Goal: Transaction & Acquisition: Purchase product/service

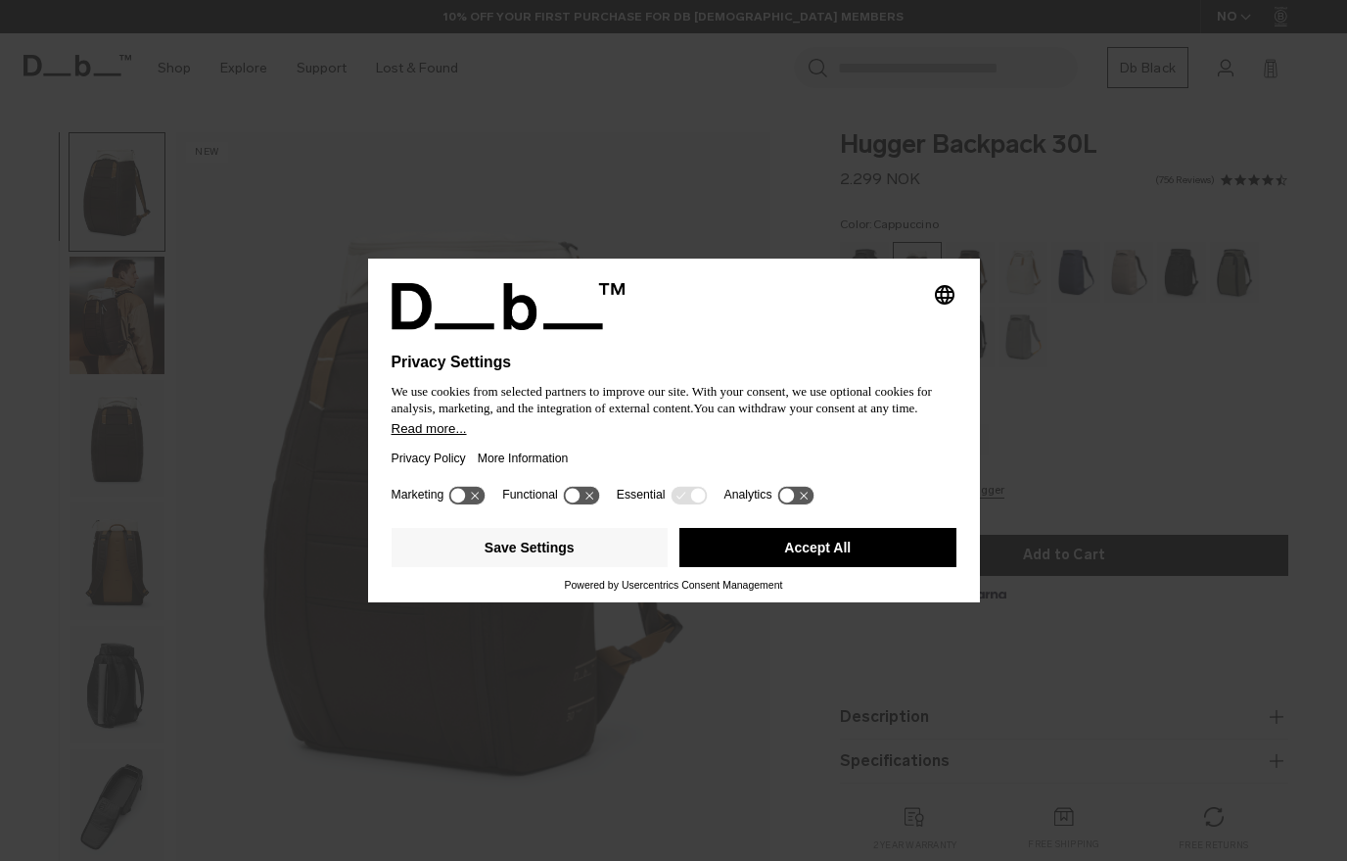
click at [761, 566] on button "Accept All" at bounding box center [817, 547] width 277 height 39
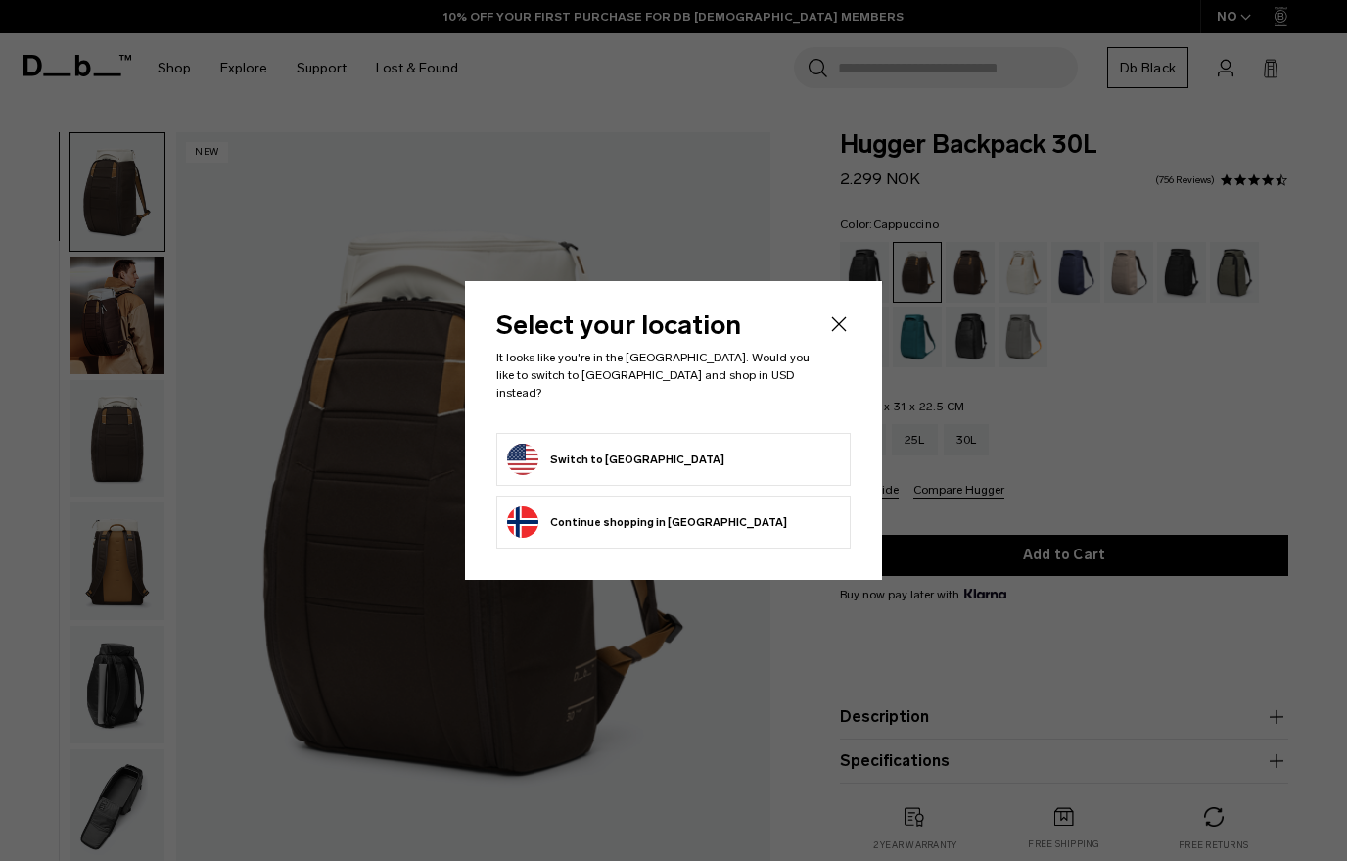
click at [767, 461] on form "Switch to United States" at bounding box center [673, 459] width 333 height 31
click at [751, 467] on li "Switch to United States" at bounding box center [673, 459] width 354 height 53
click at [758, 465] on form "Switch to United States" at bounding box center [673, 459] width 333 height 31
click at [759, 495] on li "Continue browsing Norway store Continue shopping in Norway" at bounding box center [673, 521] width 354 height 53
click at [729, 459] on form "Switch to United States" at bounding box center [673, 459] width 333 height 31
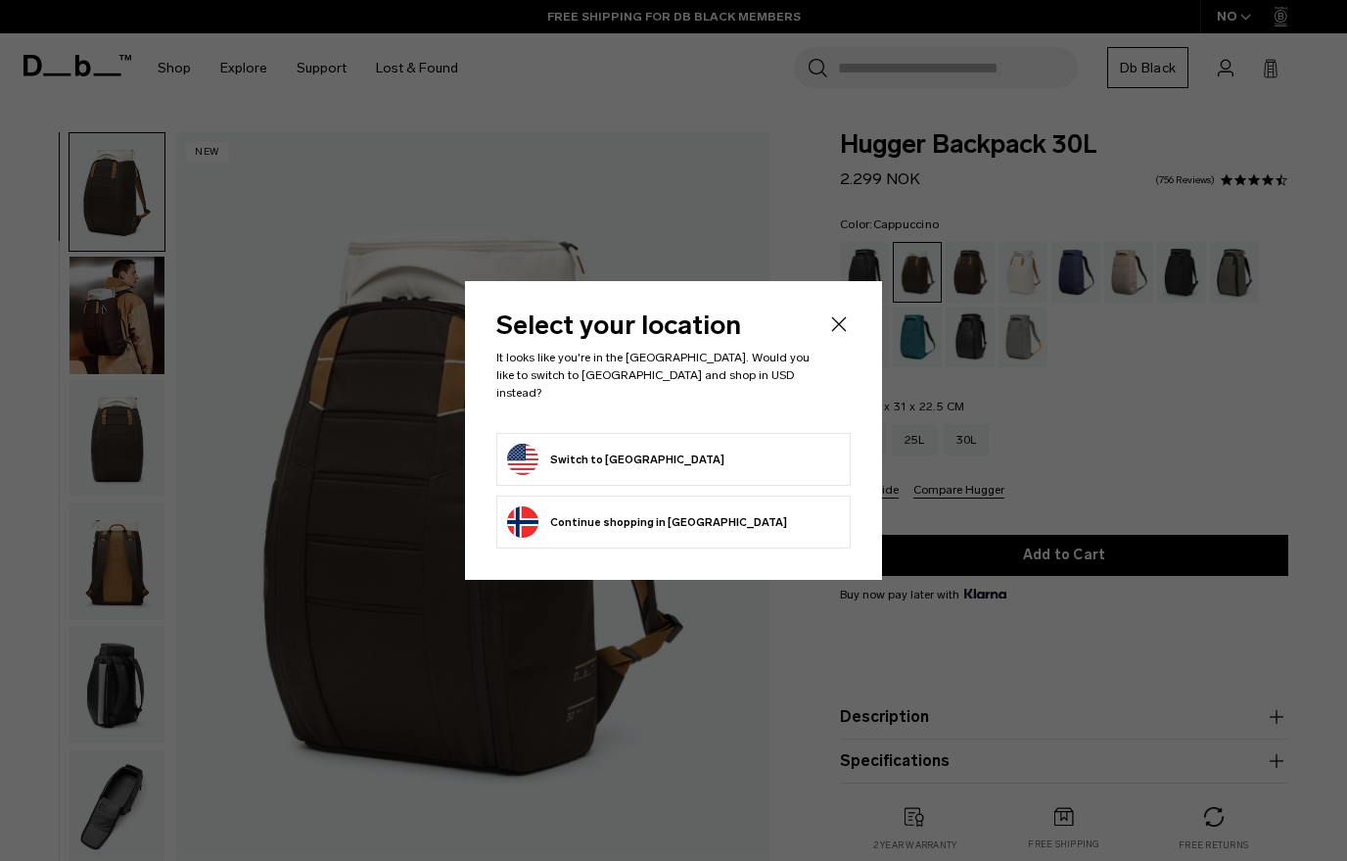
click at [839, 336] on icon "Close" at bounding box center [838, 323] width 23 height 23
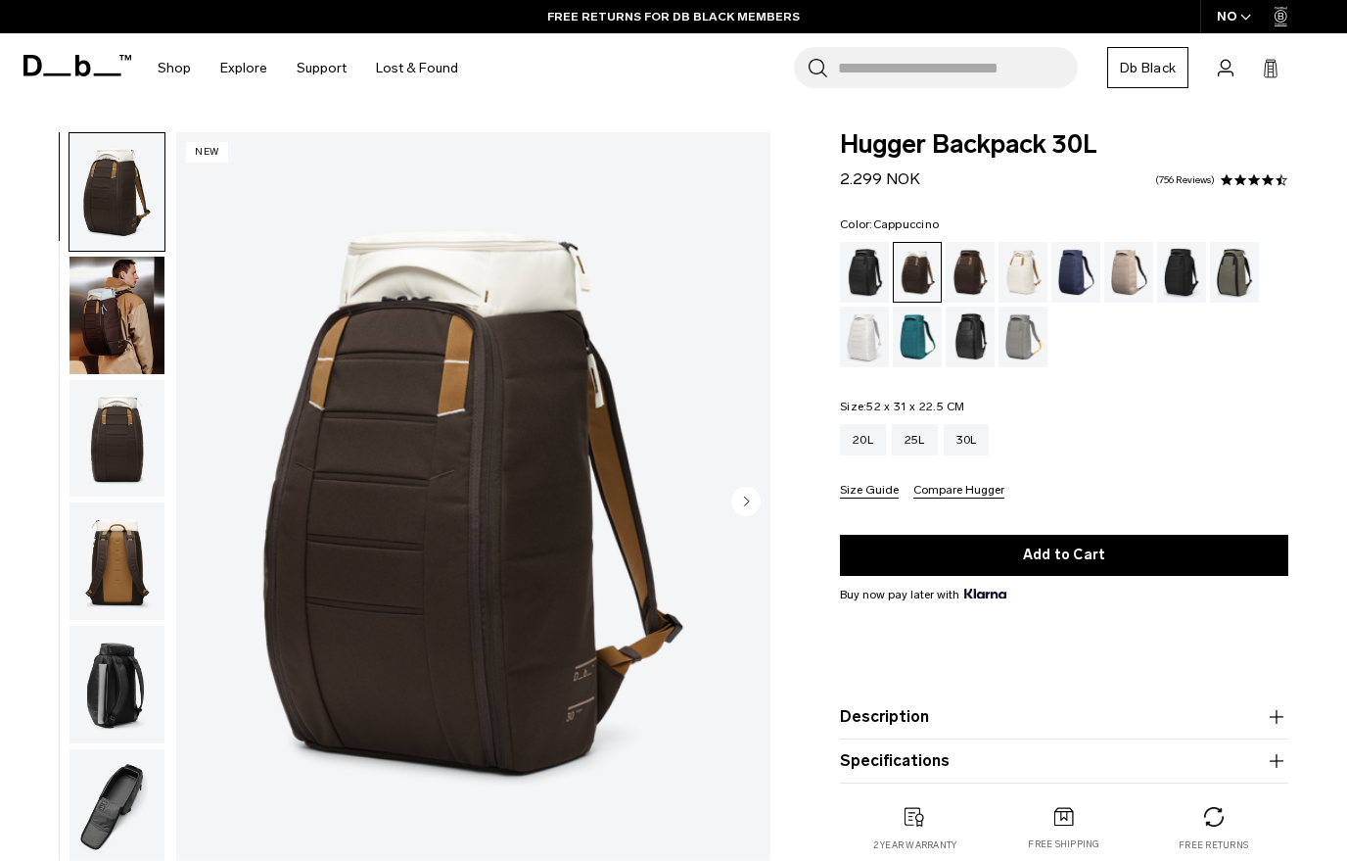
click at [141, 462] on img "button" at bounding box center [117, 438] width 95 height 117
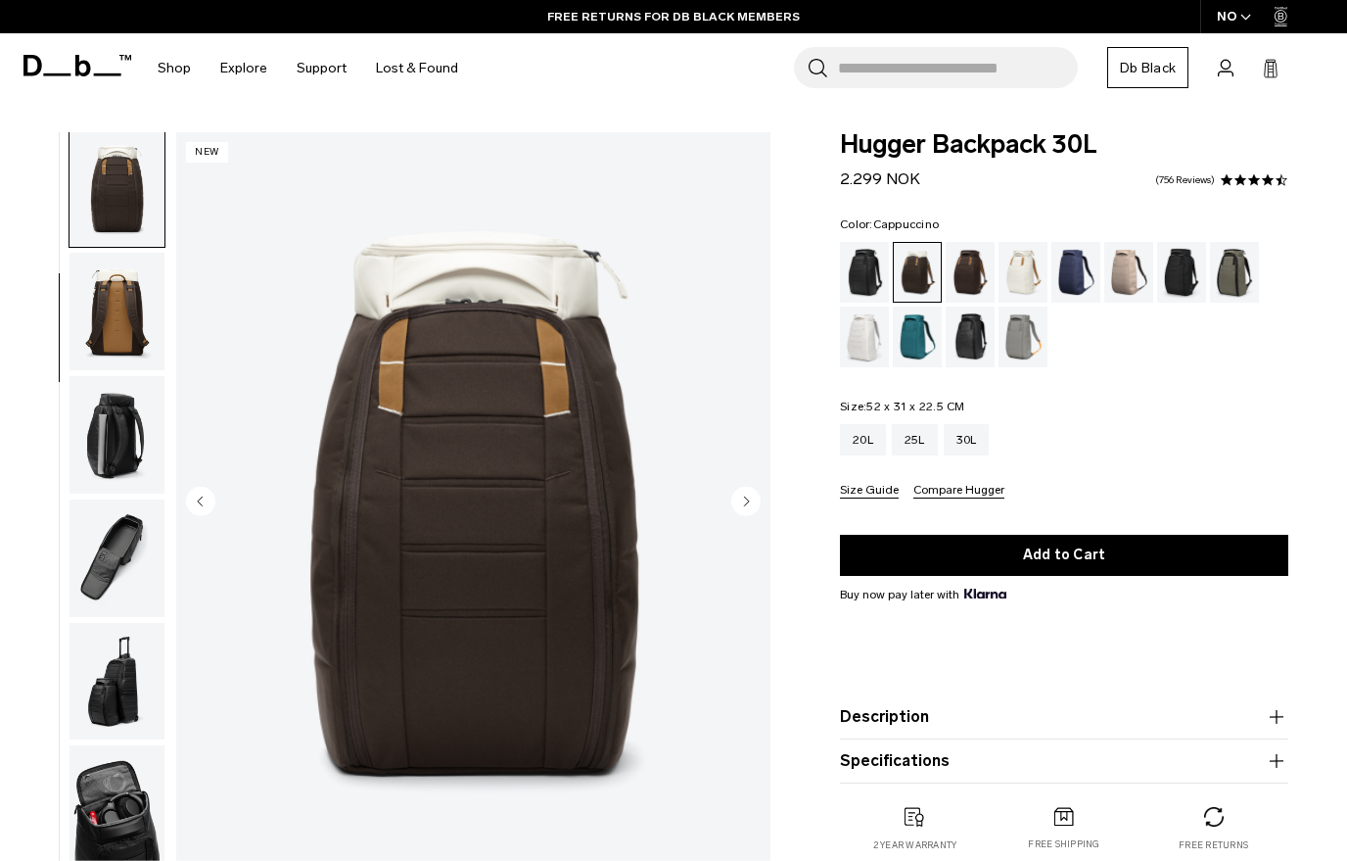
click at [130, 366] on img "button" at bounding box center [117, 311] width 95 height 117
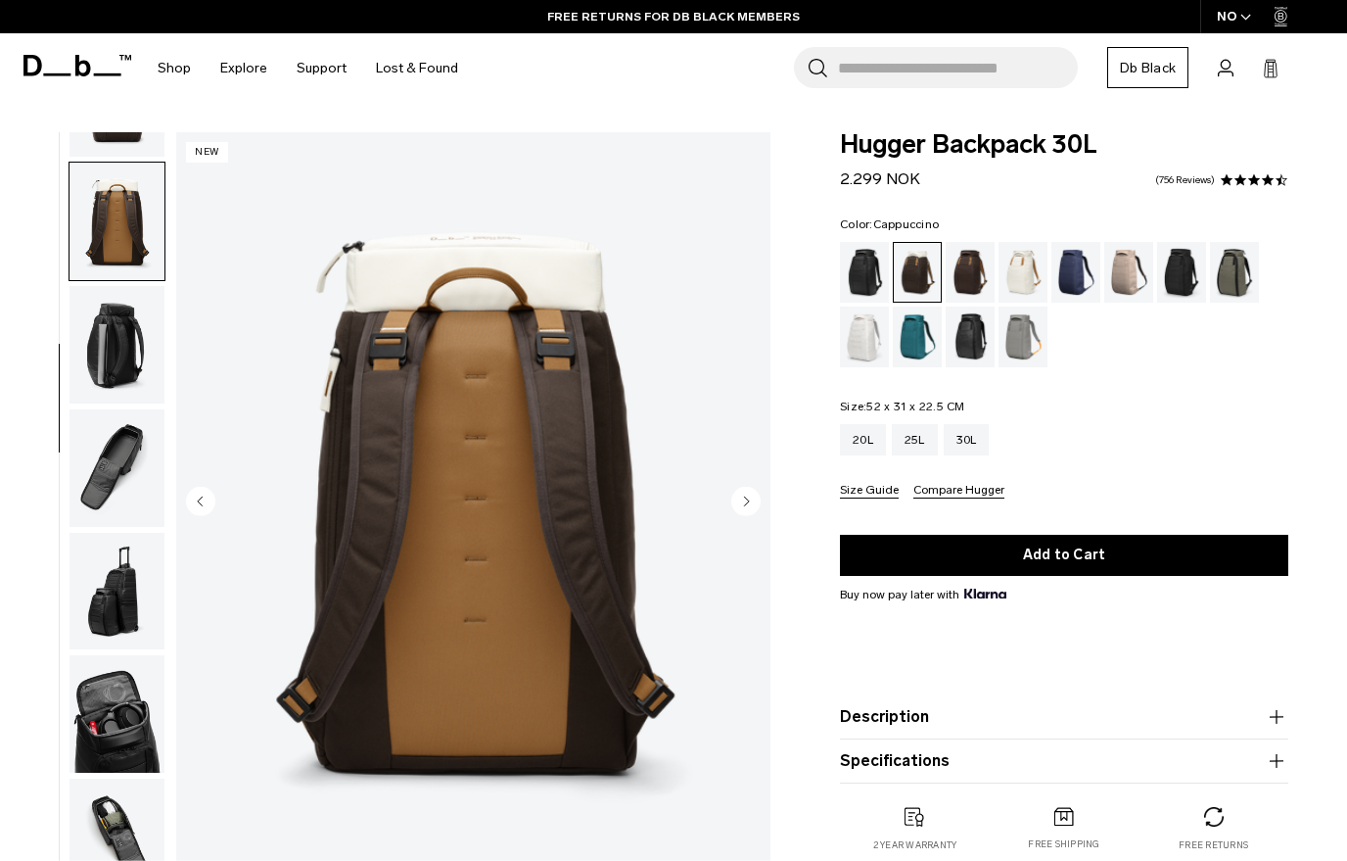
scroll to position [374, 0]
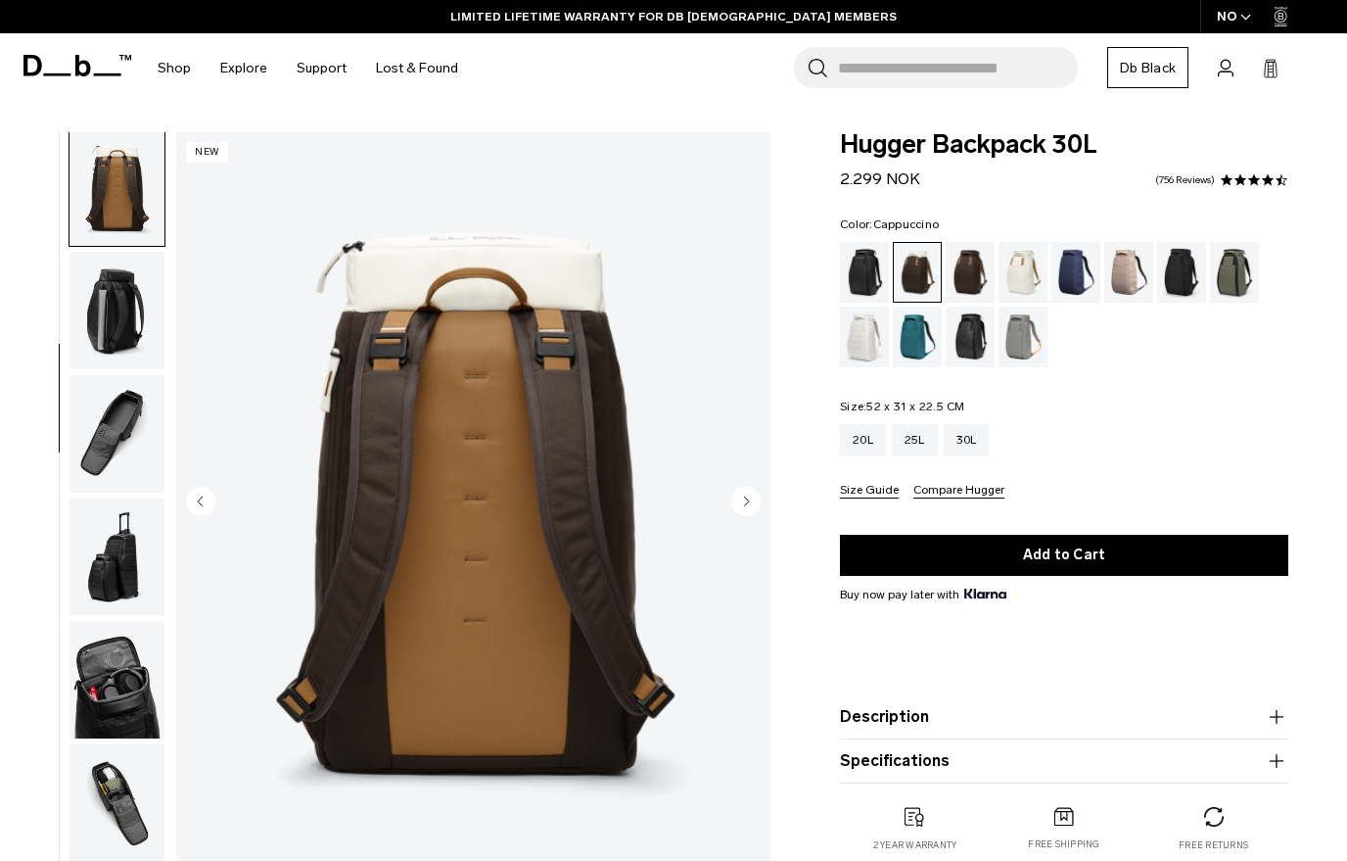
click at [138, 448] on img "button" at bounding box center [117, 433] width 95 height 117
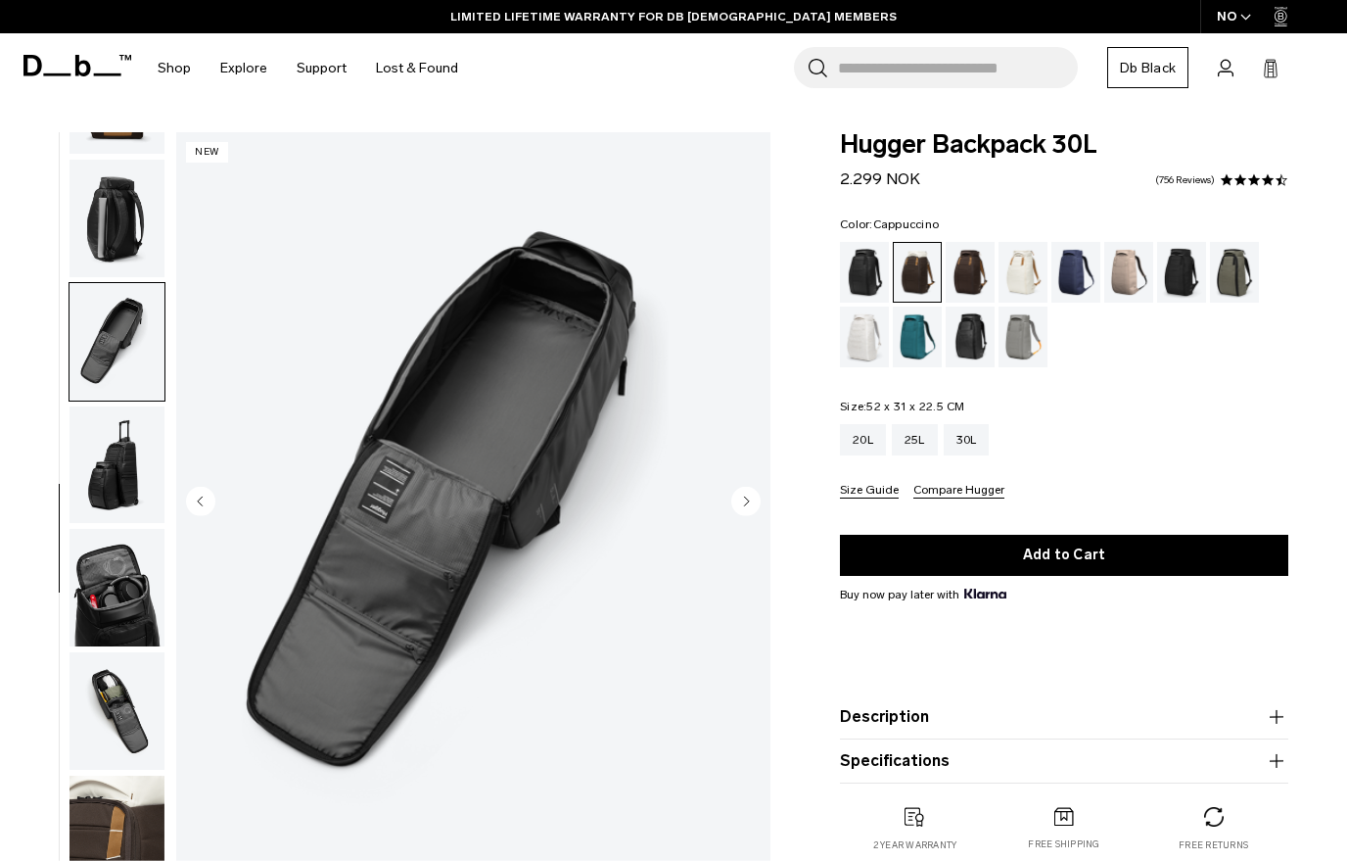
scroll to position [500, 0]
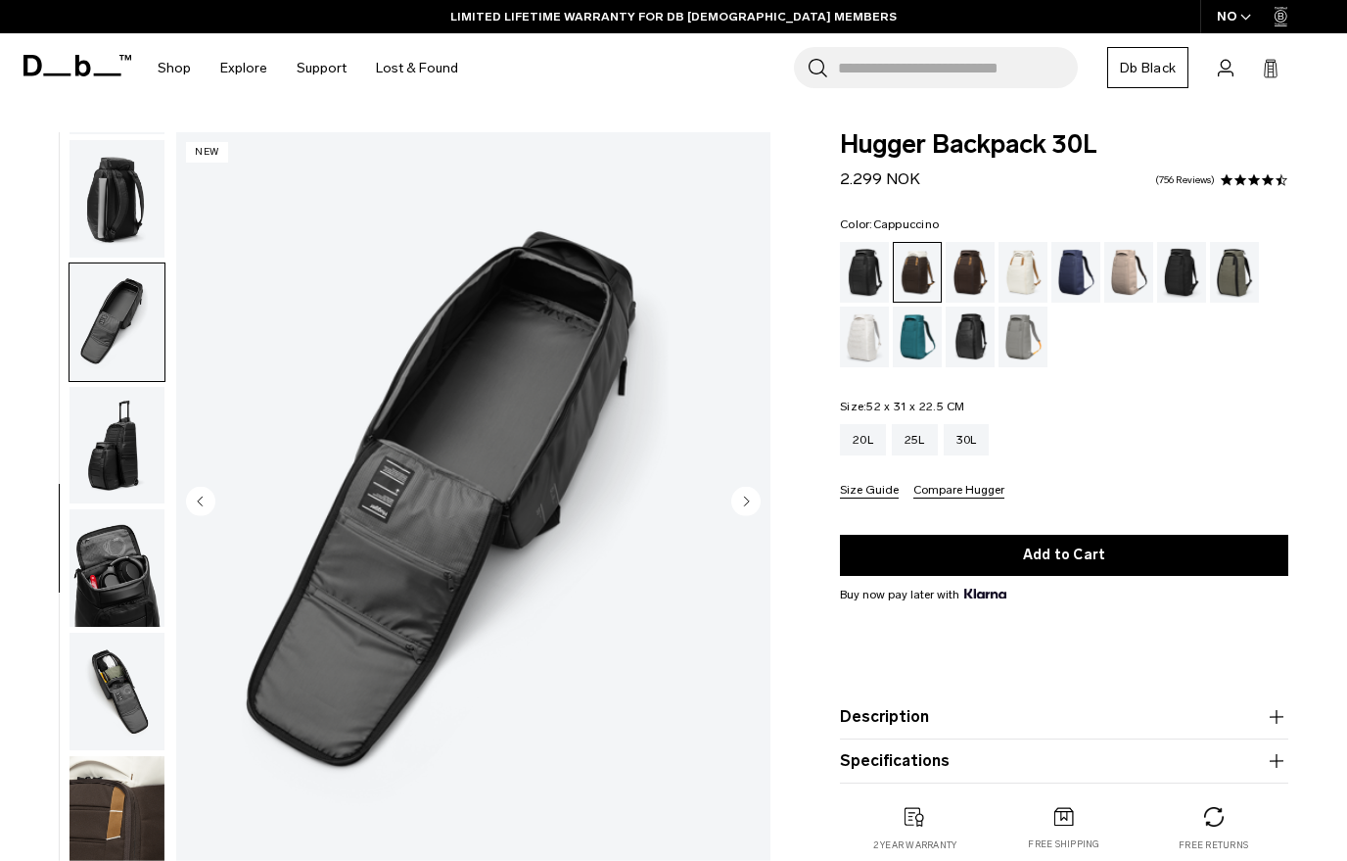
click at [140, 597] on img "button" at bounding box center [117, 567] width 95 height 117
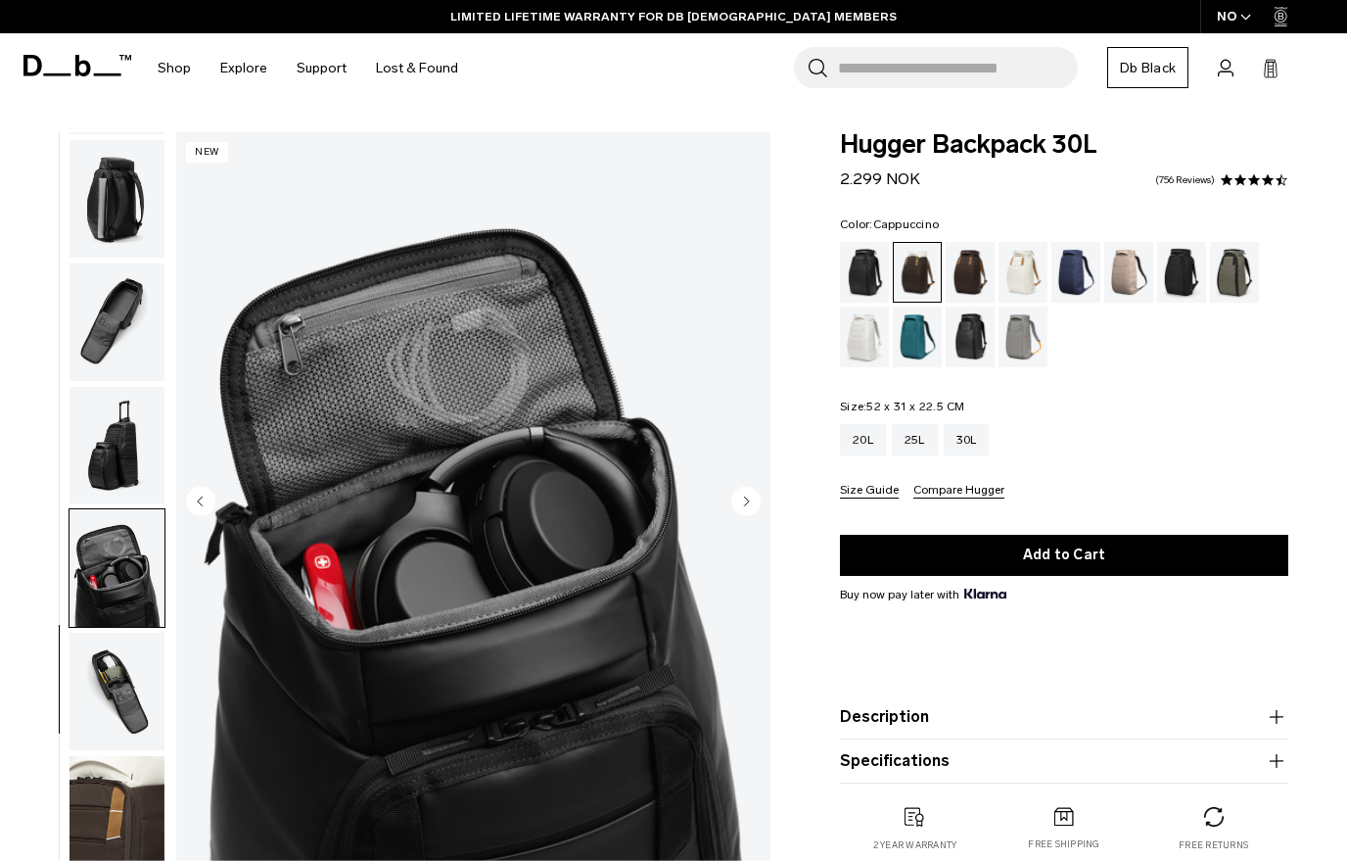
click at [129, 680] on img "button" at bounding box center [117, 690] width 95 height 117
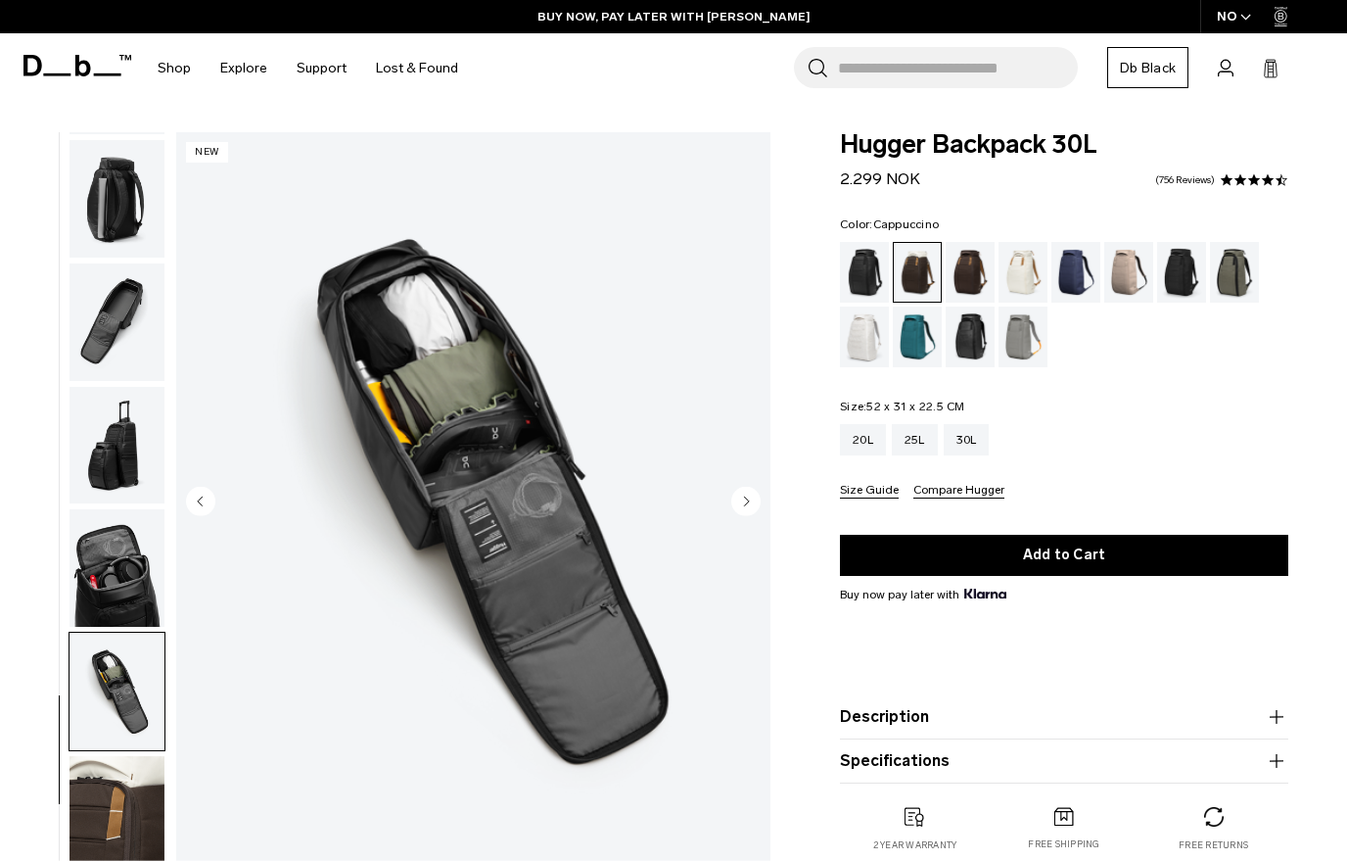
click at [133, 816] on img "button" at bounding box center [117, 814] width 95 height 117
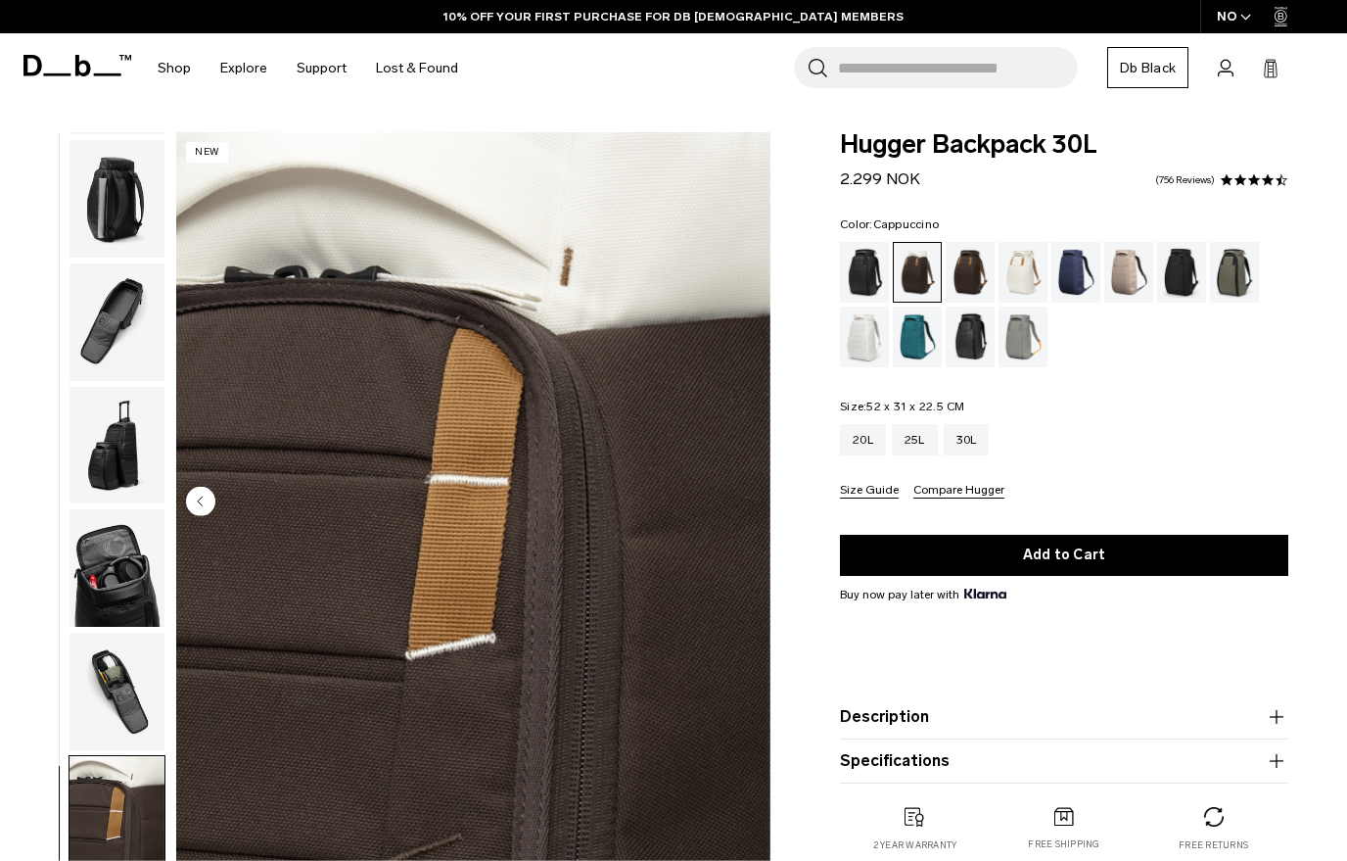
click at [856, 299] on div "Black Out" at bounding box center [865, 272] width 50 height 61
